Goal: Task Accomplishment & Management: Complete application form

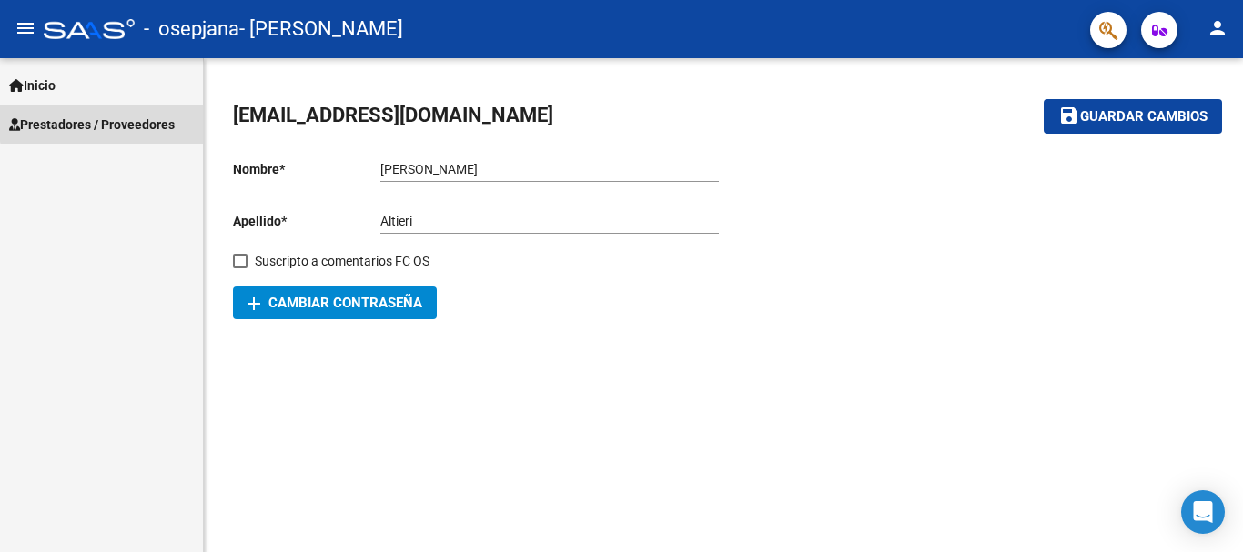
click at [171, 116] on span "Prestadores / Proveedores" at bounding box center [92, 125] width 166 height 20
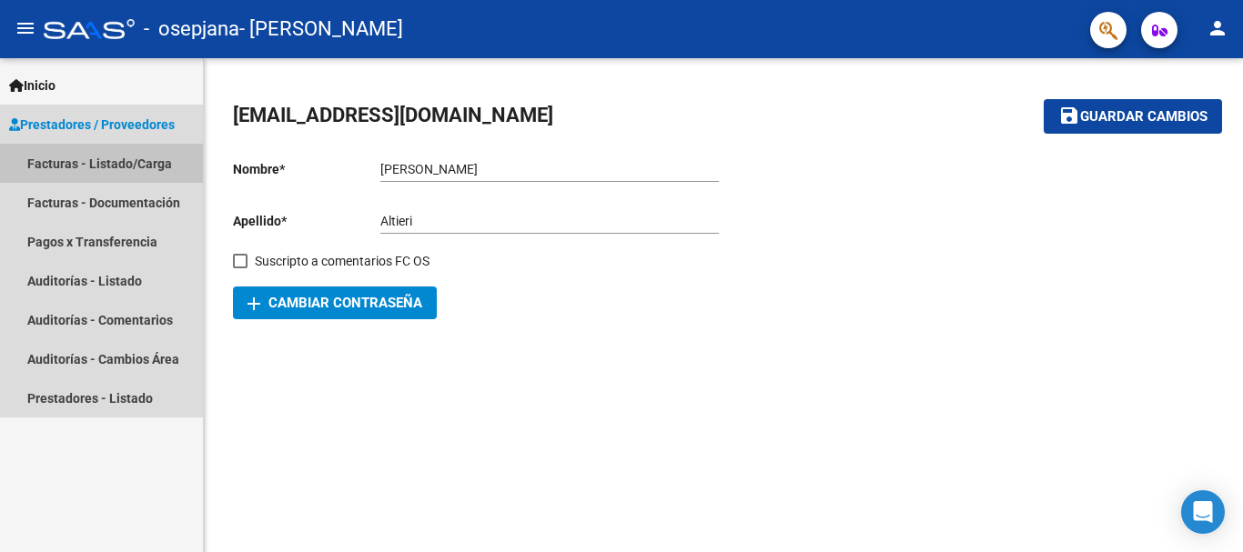
click at [133, 156] on link "Facturas - Listado/Carga" at bounding box center [101, 163] width 203 height 39
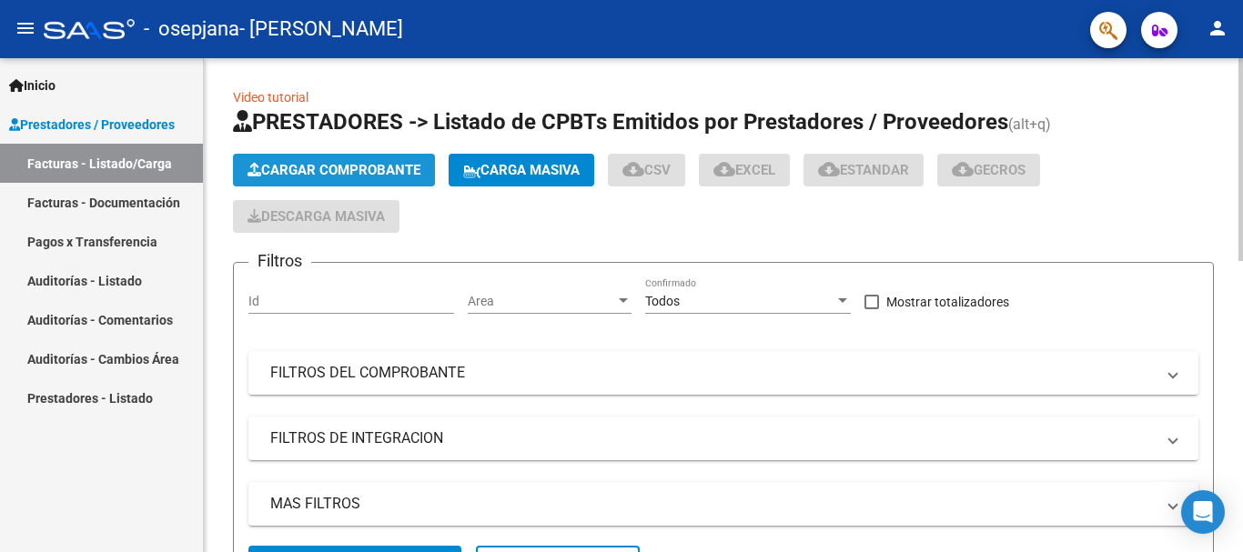
click at [247, 178] on button "Cargar Comprobante" at bounding box center [334, 170] width 202 height 33
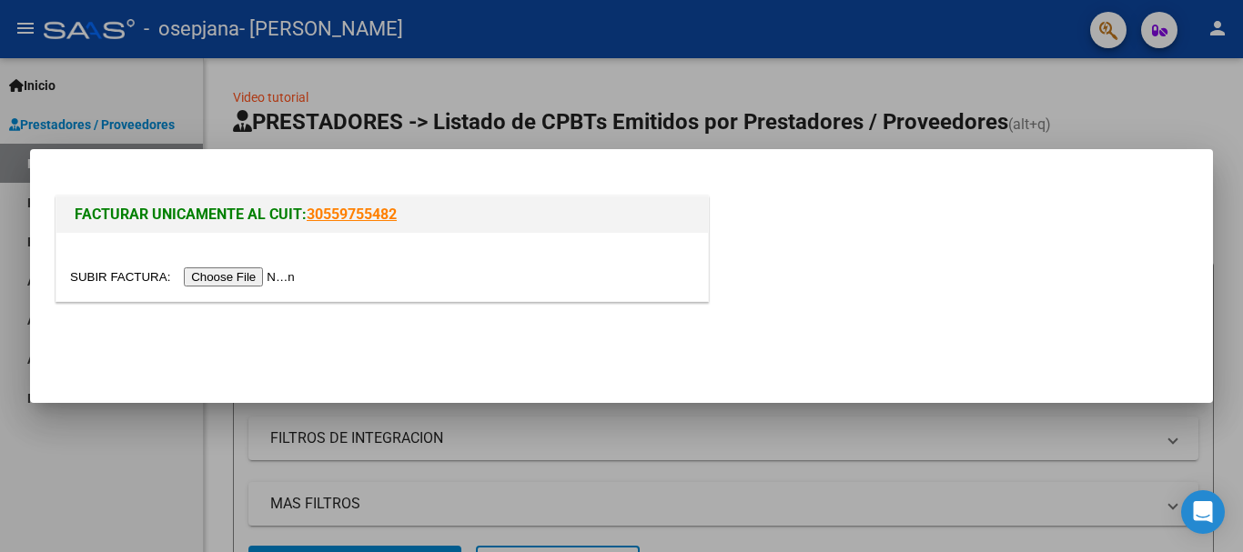
click at [254, 277] on input "file" at bounding box center [185, 276] width 230 height 19
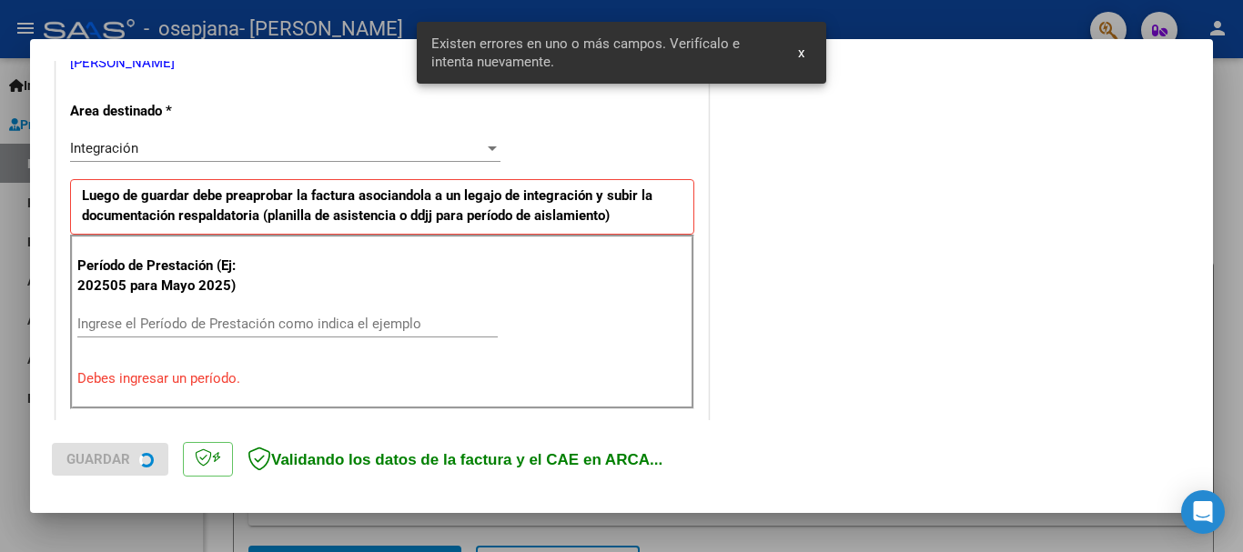
scroll to position [420, 0]
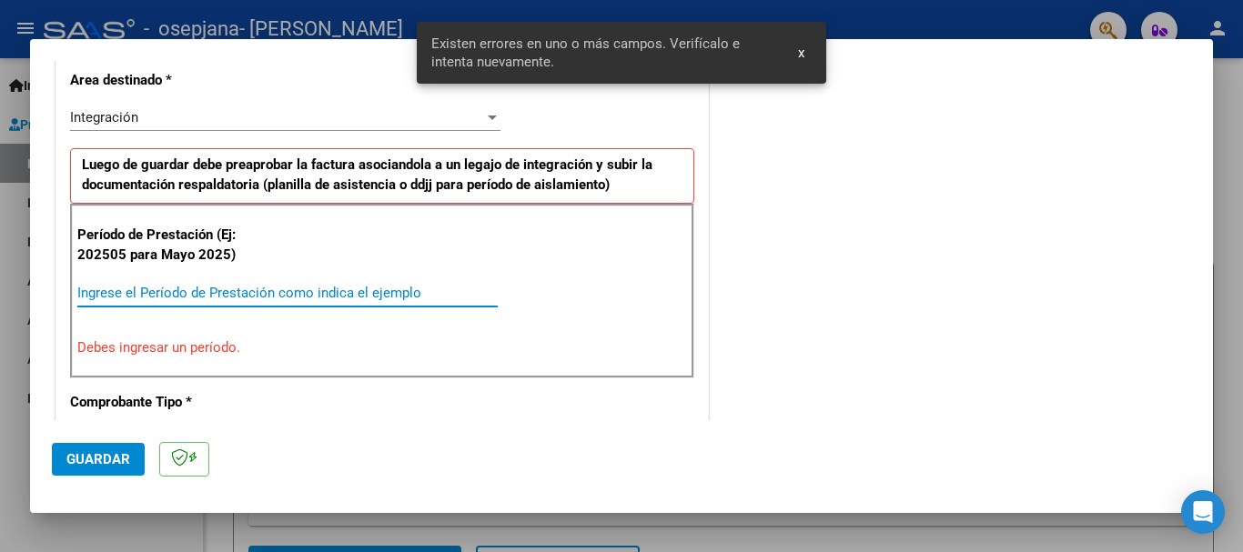
click at [274, 291] on input "Ingrese el Período de Prestación como indica el ejemplo" at bounding box center [287, 293] width 420 height 16
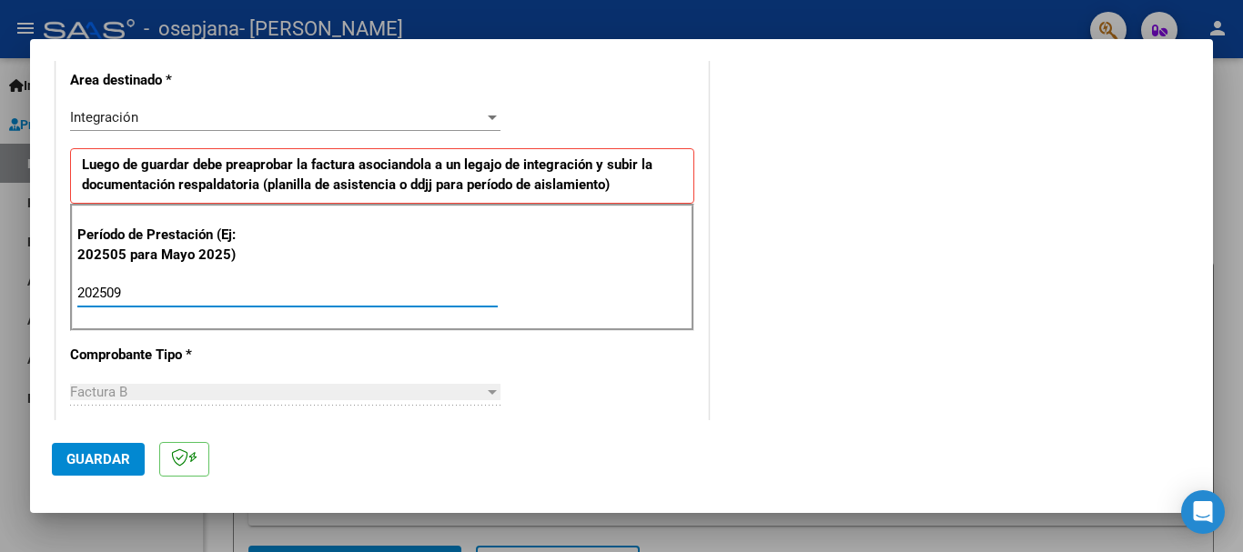
type input "202509"
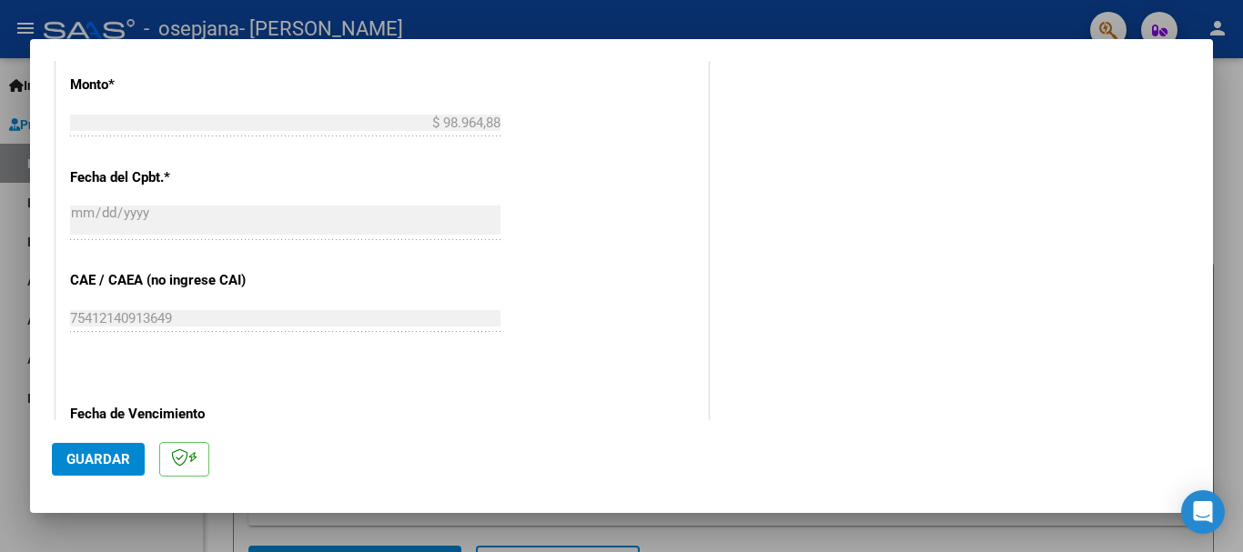
scroll to position [1057, 0]
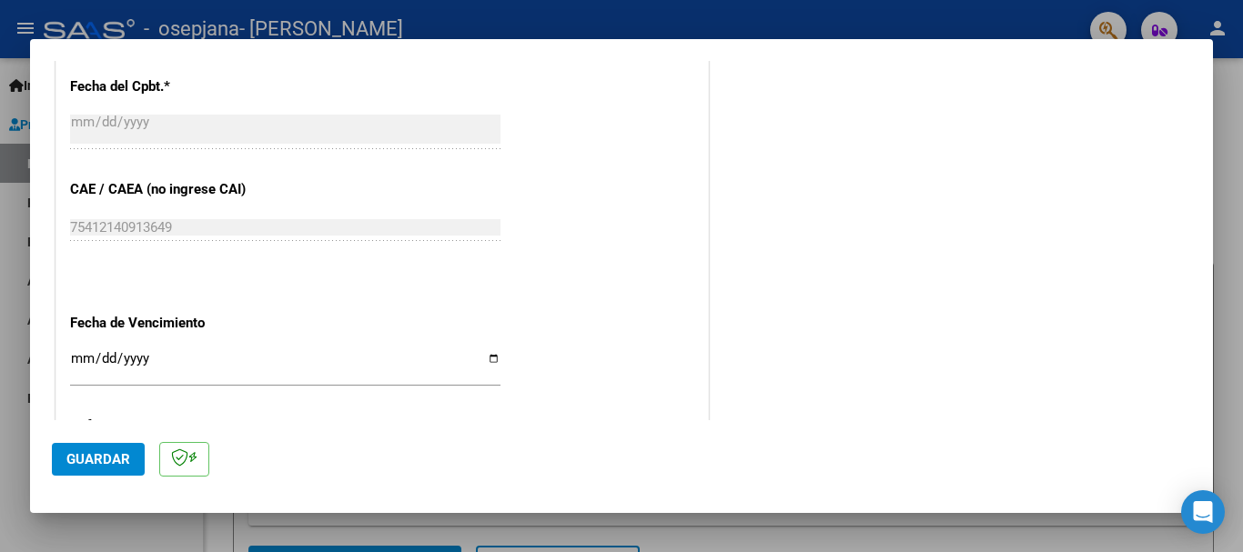
click at [73, 357] on input "Ingresar la fecha" at bounding box center [285, 365] width 430 height 29
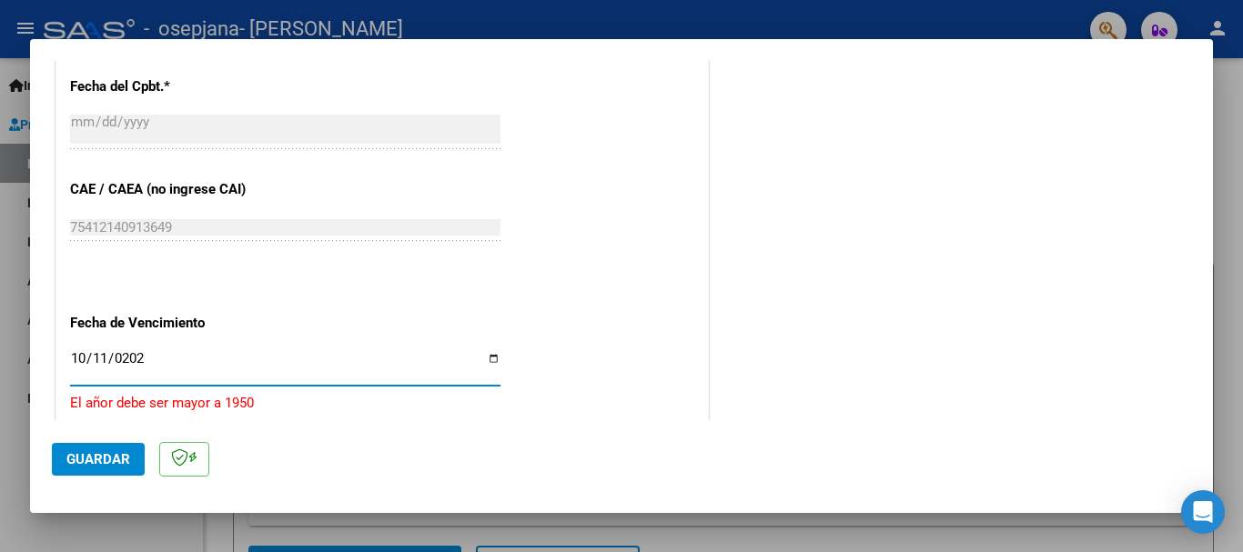
type input "[DATE]"
click at [76, 452] on span "Guardar" at bounding box center [98, 459] width 64 height 16
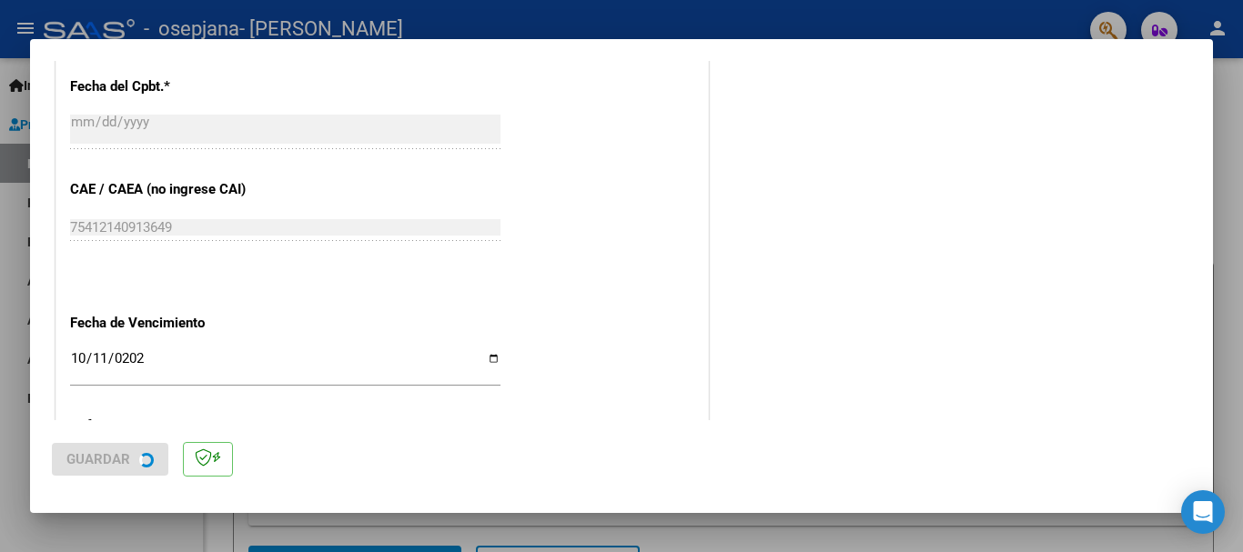
scroll to position [0, 0]
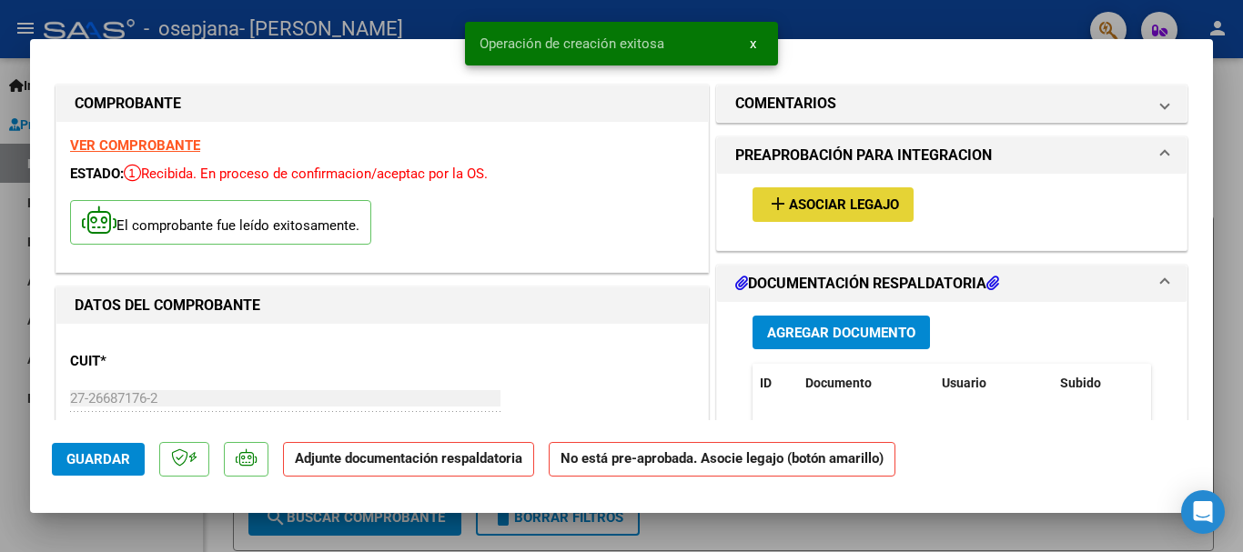
click at [831, 207] on span "Asociar Legajo" at bounding box center [844, 205] width 110 height 16
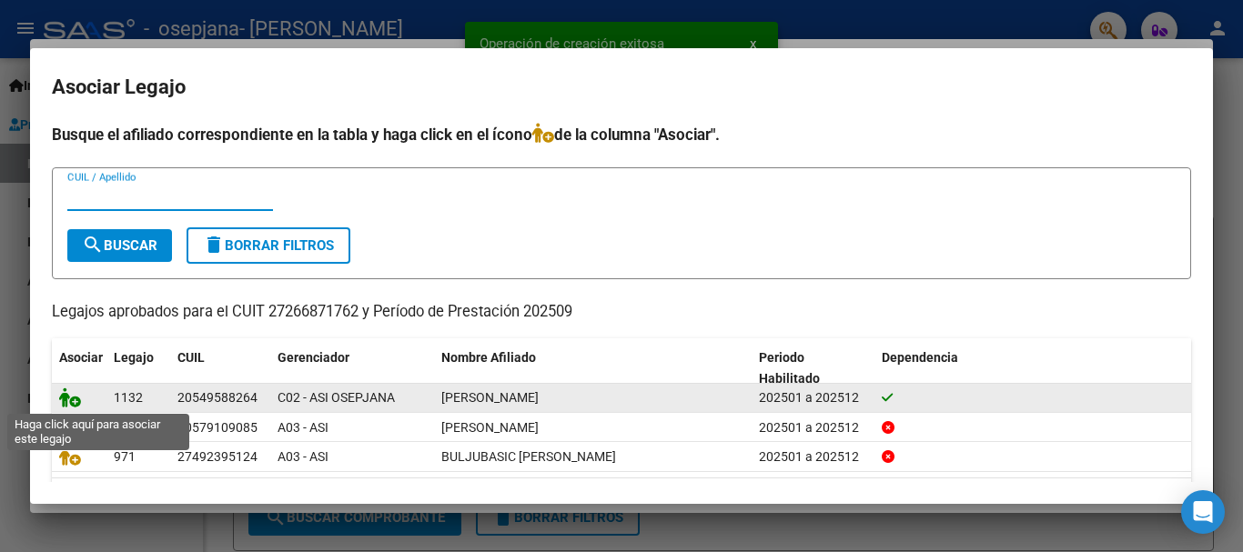
click at [68, 398] on icon at bounding box center [70, 398] width 22 height 20
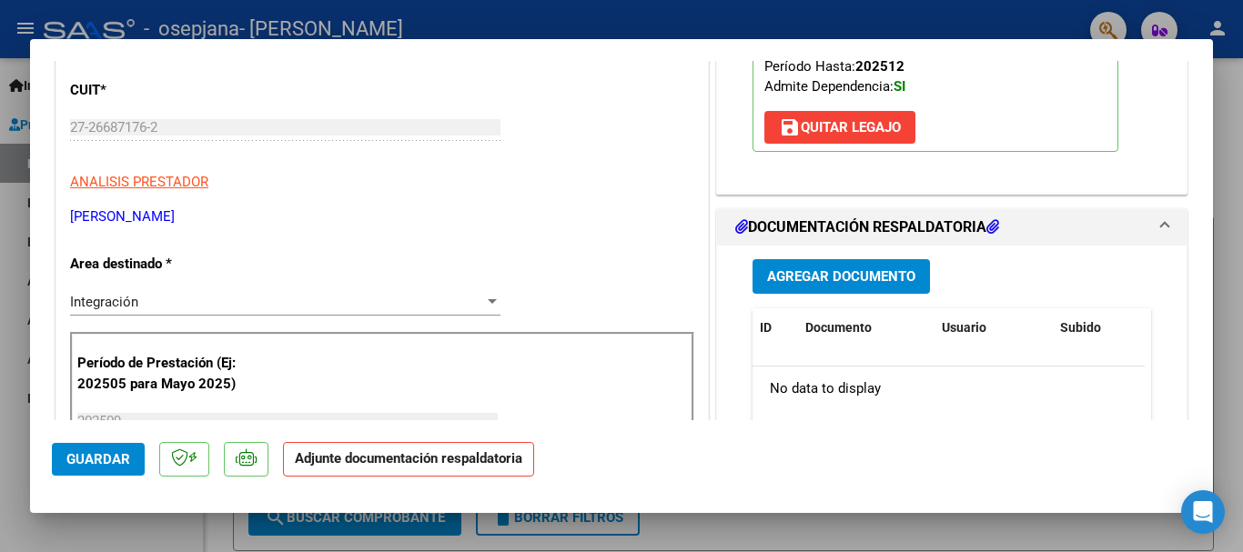
scroll to position [273, 0]
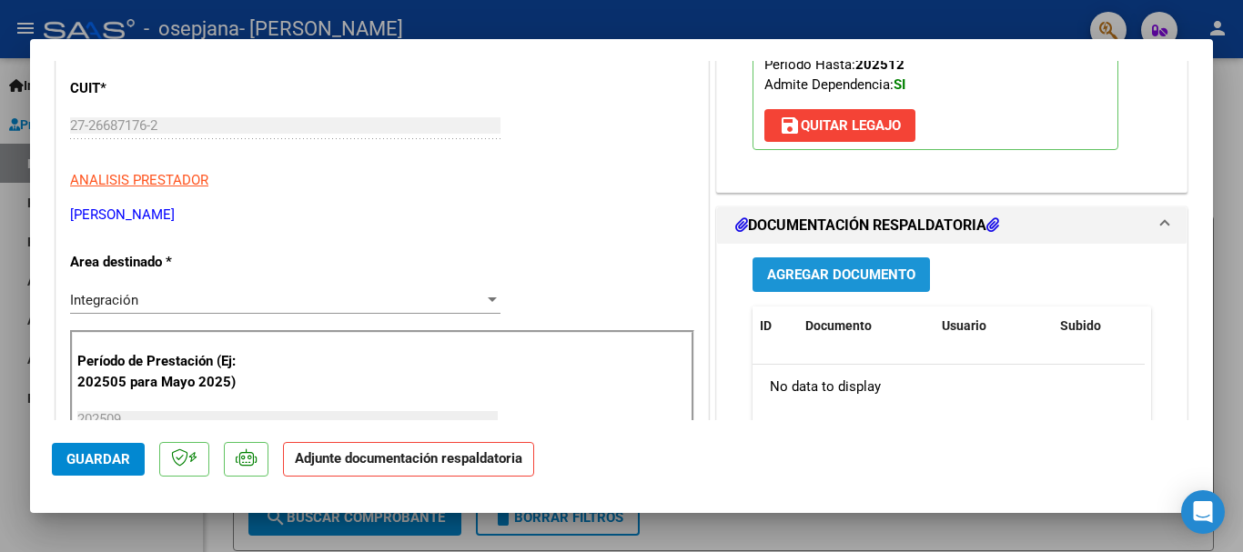
click at [840, 258] on button "Agregar Documento" at bounding box center [840, 274] width 177 height 34
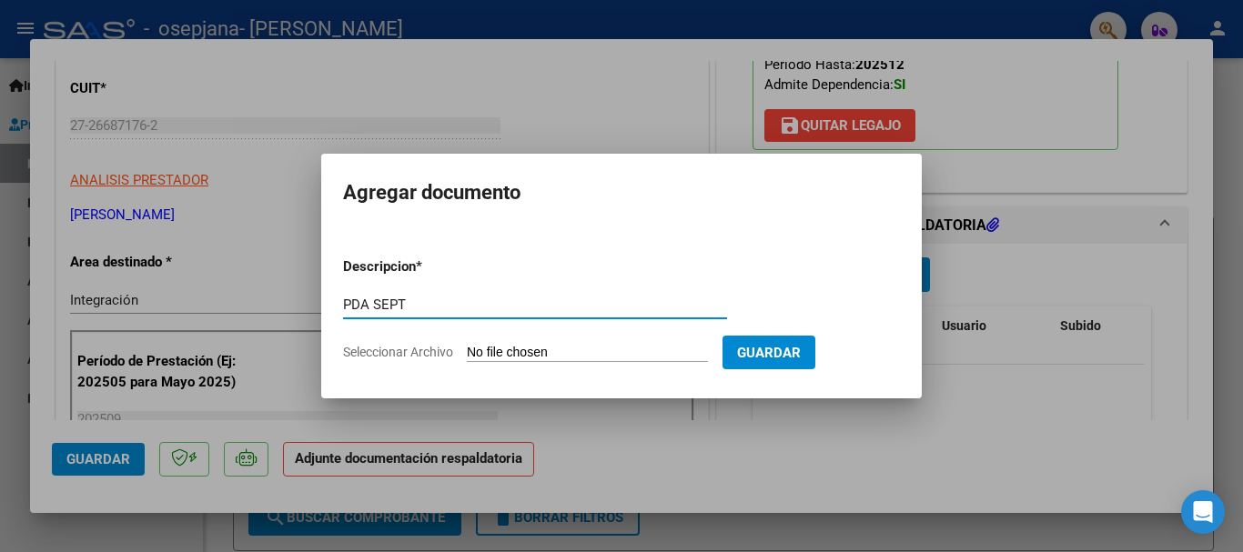
type input "PDA SEPT"
click at [553, 350] on input "Seleccionar Archivo" at bounding box center [587, 353] width 241 height 17
type input "C:\fakepath\Documento 14 (4).pdf"
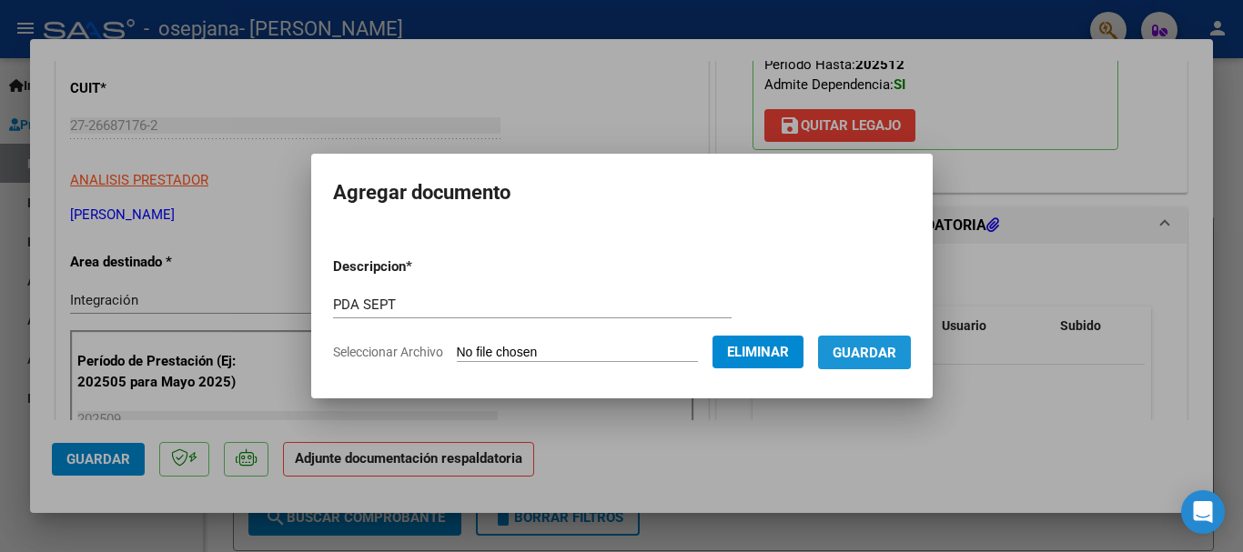
click at [887, 347] on span "Guardar" at bounding box center [864, 353] width 64 height 16
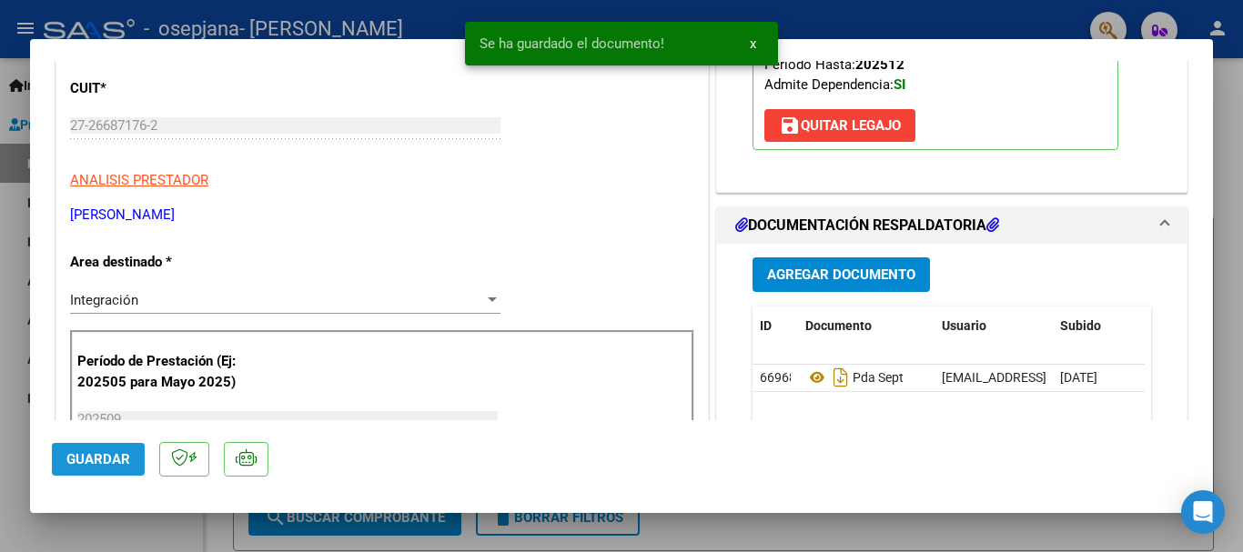
click at [72, 457] on span "Guardar" at bounding box center [98, 459] width 64 height 16
click at [0, 317] on div at bounding box center [621, 276] width 1243 height 552
type input "$ 0,00"
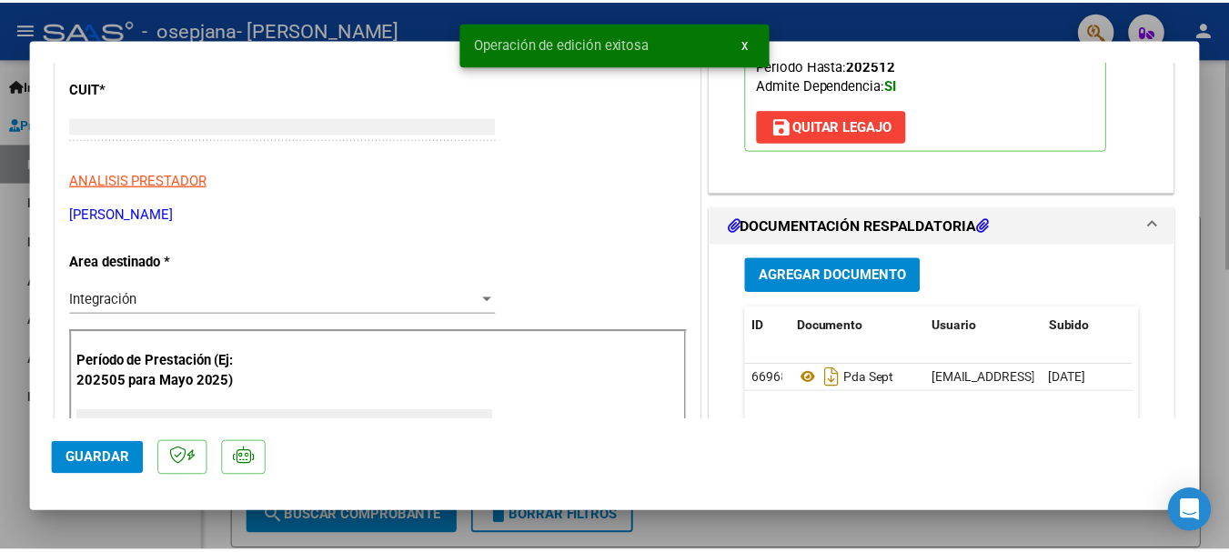
scroll to position [217, 0]
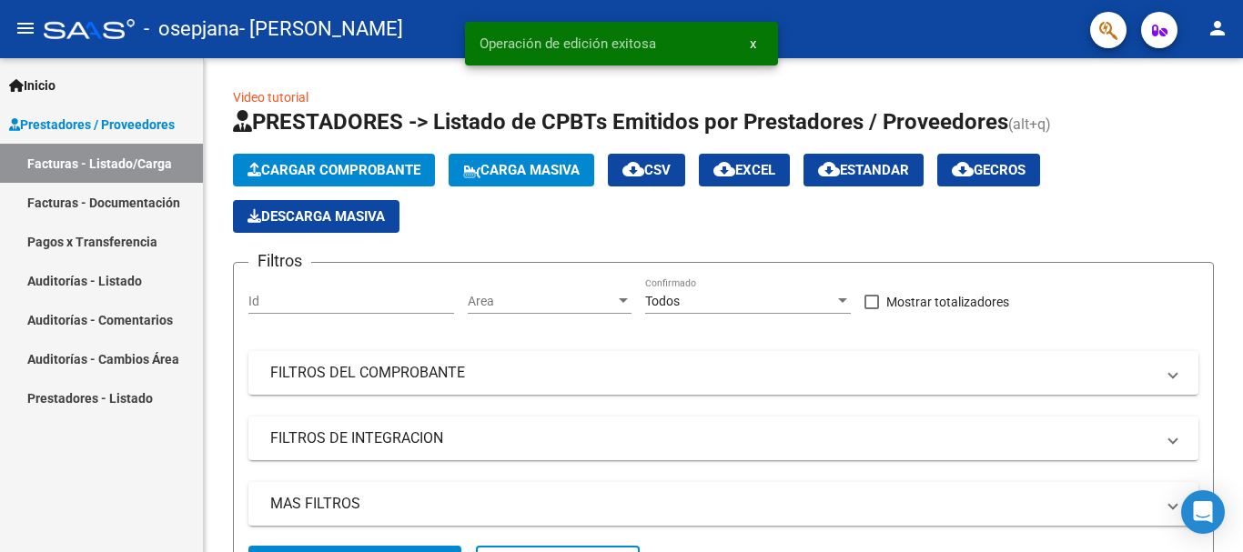
click at [1225, 34] on mat-icon "person" at bounding box center [1217, 28] width 22 height 22
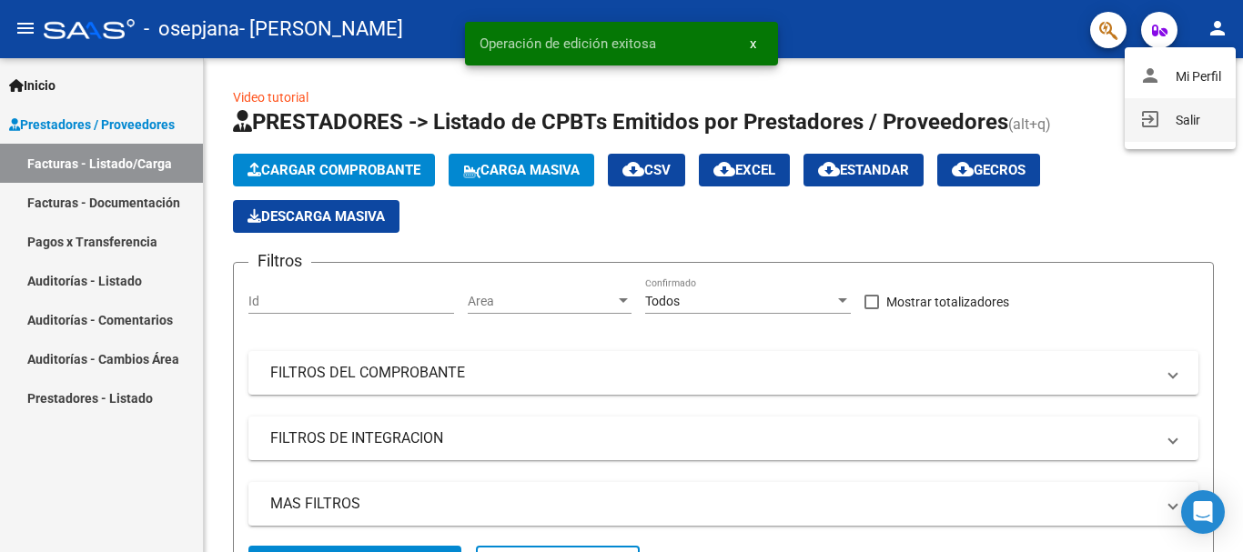
click at [1183, 127] on button "exit_to_app Salir" at bounding box center [1179, 120] width 111 height 44
